Goal: Find contact information: Find contact information

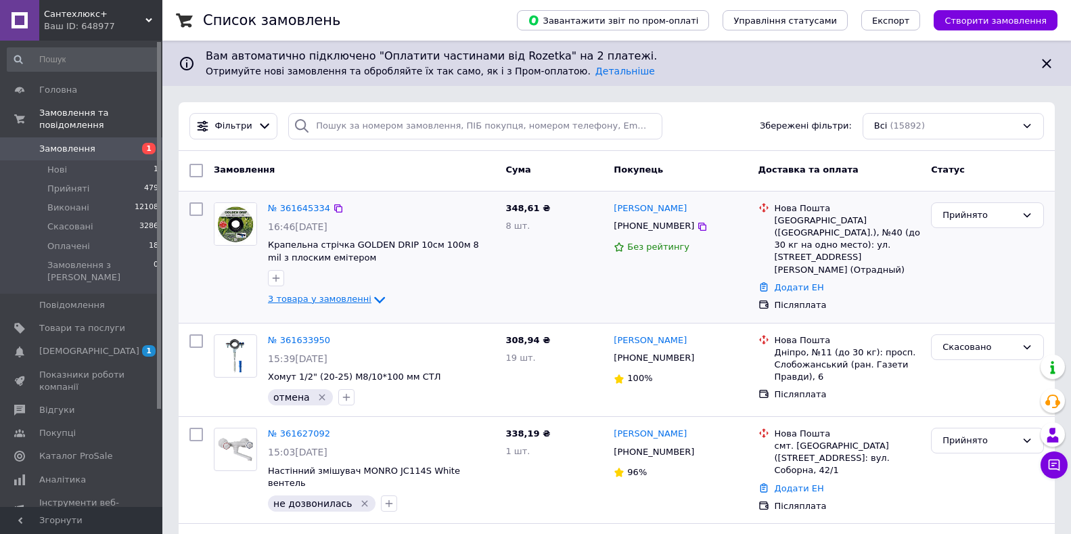
click at [371, 298] on icon at bounding box center [379, 300] width 16 height 16
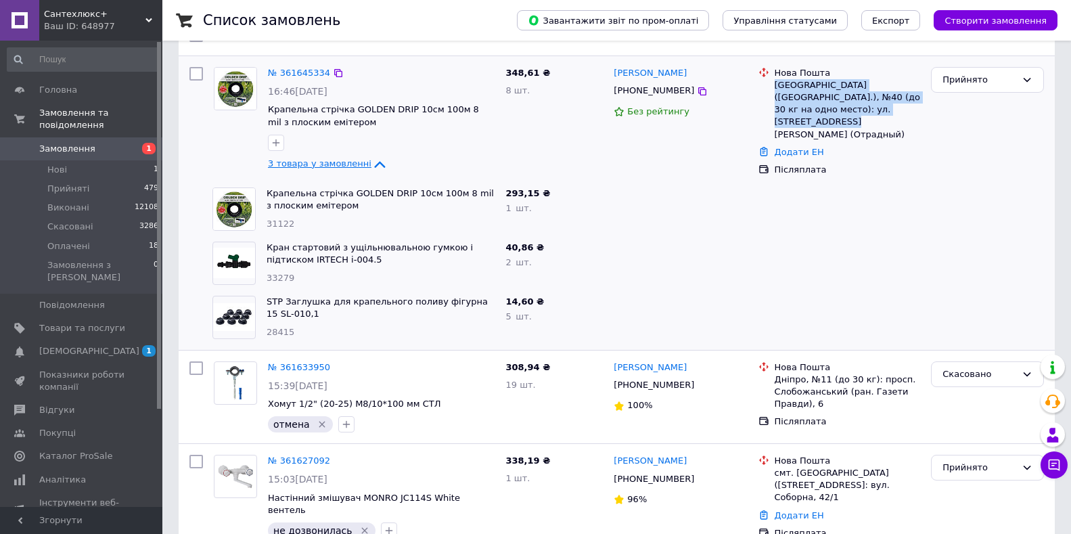
drag, startPoint x: 888, startPoint y: 111, endPoint x: 775, endPoint y: 85, distance: 115.2
click at [775, 85] on div "Киев (Киевская обл.), №40 (до 30 кг на одно место): ул. Академика Шалимова, 23а…" at bounding box center [848, 110] width 146 height 62
copy div "Киев (Киевская обл.), №40 (до 30 кг на одно место): ул. Академика Шалимова, 23а…"
click at [697, 90] on icon at bounding box center [702, 91] width 11 height 11
drag, startPoint x: 702, startPoint y: 73, endPoint x: 611, endPoint y: 73, distance: 91.3
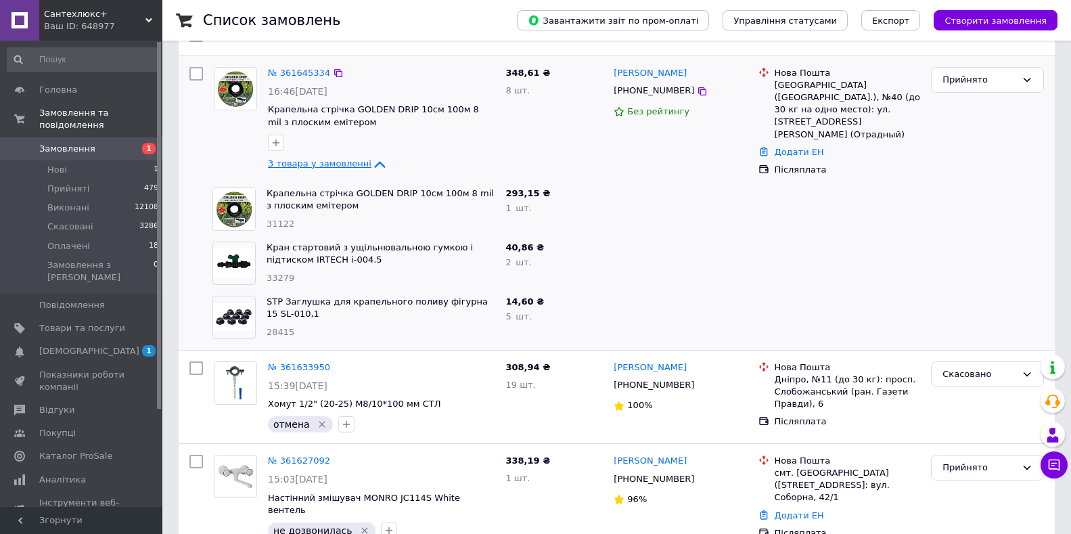
click at [611, 73] on div "Олександр Кучеренко +380979127294 Без рейтингу" at bounding box center [680, 122] width 144 height 120
copy link "Олександр Кучеренко"
